Goal: Find specific page/section: Find specific page/section

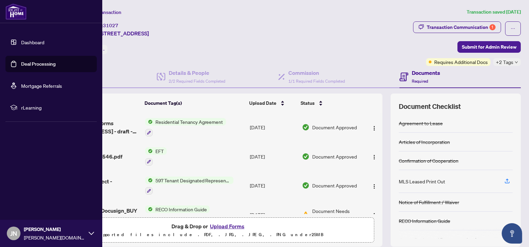
click at [31, 43] on link "Dashboard" at bounding box center [32, 42] width 23 height 6
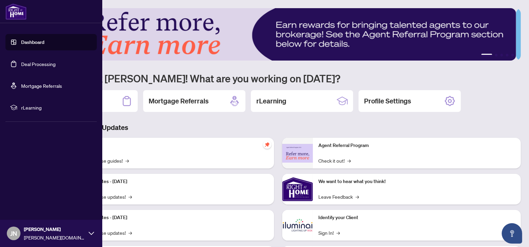
click at [34, 62] on link "Deal Processing" at bounding box center [38, 64] width 34 height 6
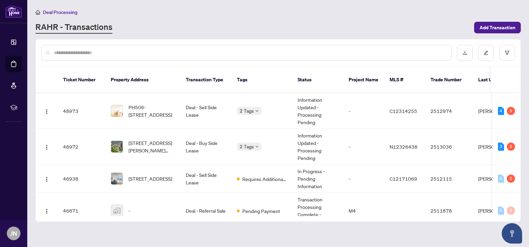
click at [92, 49] on input "text" at bounding box center [250, 52] width 392 height 7
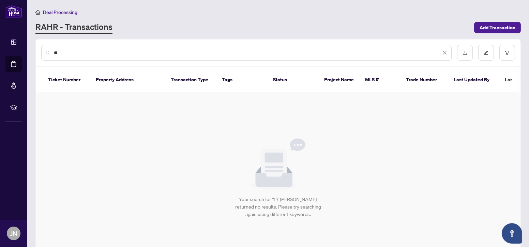
type input "*"
click at [126, 49] on input "******" at bounding box center [247, 52] width 387 height 7
type input "**********"
drag, startPoint x: 105, startPoint y: 56, endPoint x: 4, endPoint y: 42, distance: 101.1
click at [10, 41] on div "**********" at bounding box center [264, 123] width 529 height 247
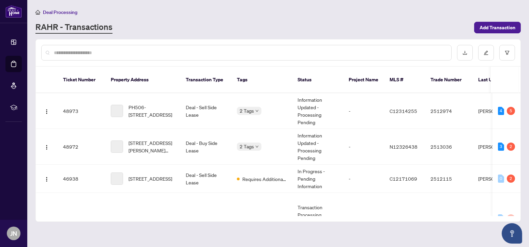
click at [179, 28] on div "RAHR - Transactions" at bounding box center [252, 27] width 434 height 12
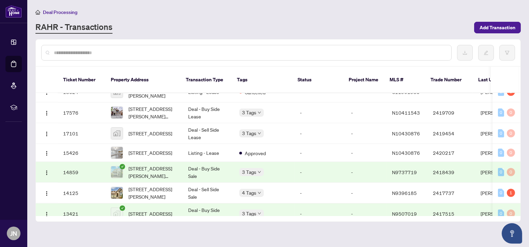
scroll to position [1387, 0]
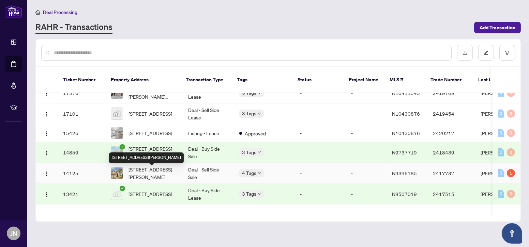
click at [151, 173] on span "[STREET_ADDRESS][PERSON_NAME]" at bounding box center [152, 173] width 49 height 15
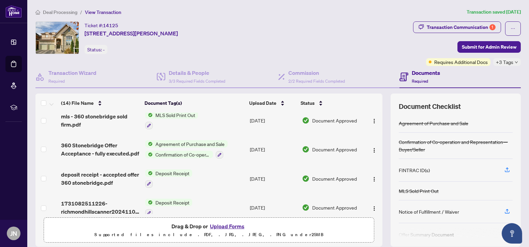
scroll to position [300, 0]
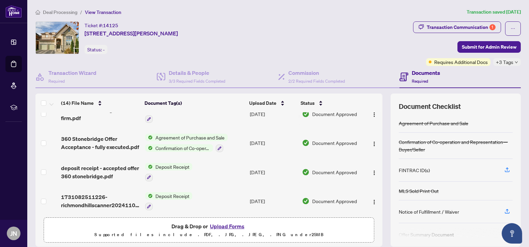
click at [209, 137] on span "Agreement of Purchase and Sale" at bounding box center [190, 137] width 75 height 7
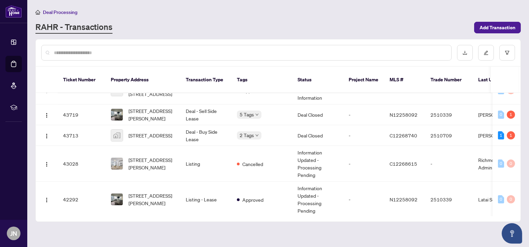
scroll to position [526, 0]
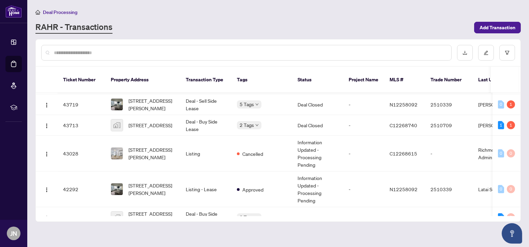
click at [101, 53] on input "text" at bounding box center [250, 52] width 392 height 7
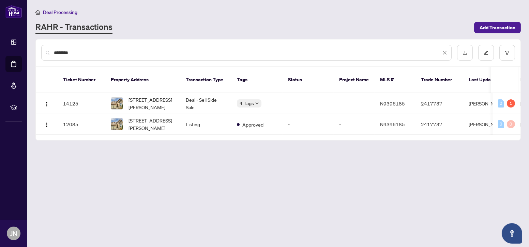
scroll to position [0, 0]
type input "********"
click at [223, 116] on td "Listing" at bounding box center [205, 124] width 51 height 21
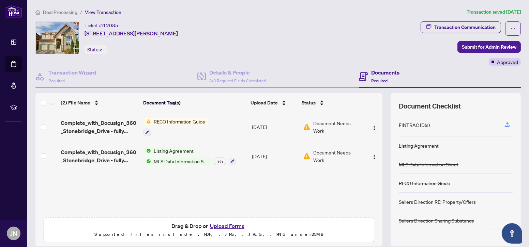
click at [176, 151] on span "Listing Agreement" at bounding box center [173, 150] width 45 height 7
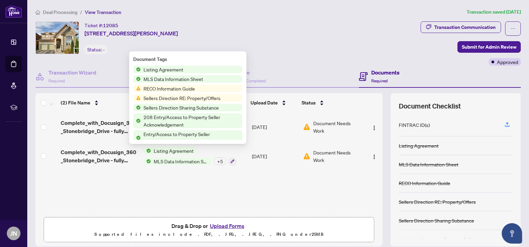
click at [159, 69] on span "Listing Agreement" at bounding box center [163, 69] width 45 height 7
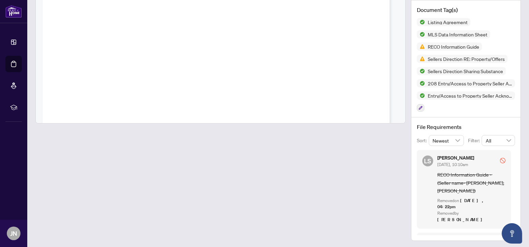
scroll to position [2074, 0]
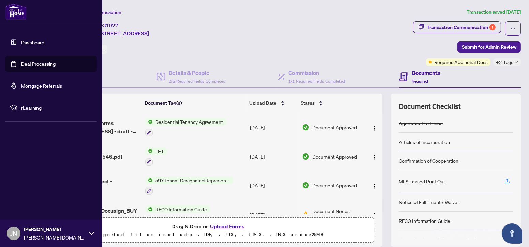
click at [21, 41] on link "Dashboard" at bounding box center [32, 42] width 23 height 6
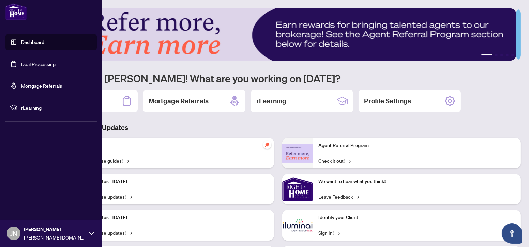
click at [33, 40] on link "Dashboard" at bounding box center [32, 42] width 23 height 6
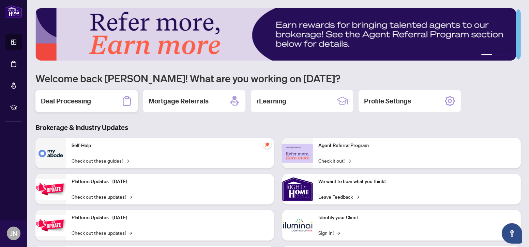
click at [111, 100] on div "Deal Processing" at bounding box center [86, 101] width 102 height 22
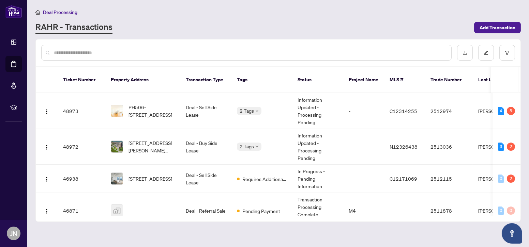
click at [187, 52] on input "text" at bounding box center [250, 52] width 392 height 7
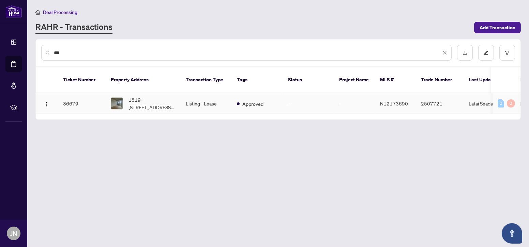
type input "***"
click at [179, 93] on td "1819-[STREET_ADDRESS][PERSON_NAME][PERSON_NAME]" at bounding box center [142, 103] width 75 height 21
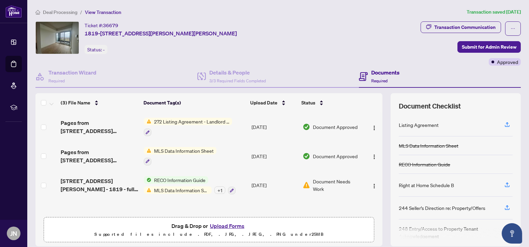
click at [186, 124] on span "272 Listing Agreement - Landlord Designated Representation Agreement Authority …" at bounding box center [191, 121] width 81 height 7
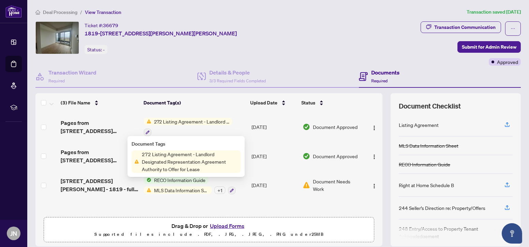
click at [184, 154] on span "272 Listing Agreement - Landlord Designated Representation Agreement Authority …" at bounding box center [190, 162] width 102 height 22
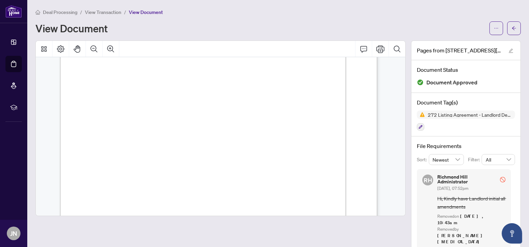
scroll to position [105, 0]
